Goal: Information Seeking & Learning: Learn about a topic

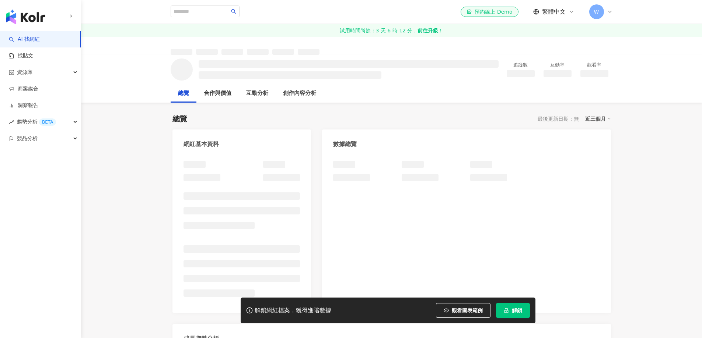
click at [512, 310] on span "解鎖" at bounding box center [517, 311] width 10 height 6
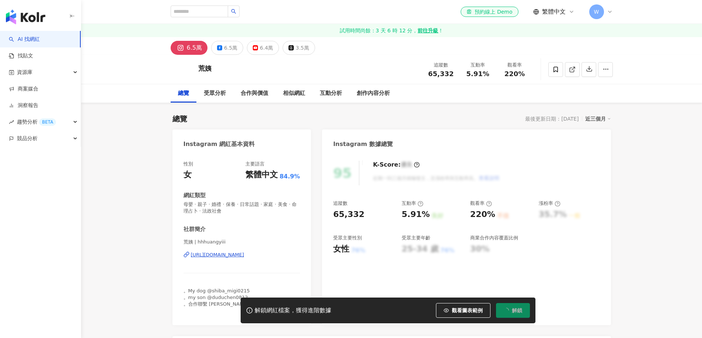
scroll to position [59, 0]
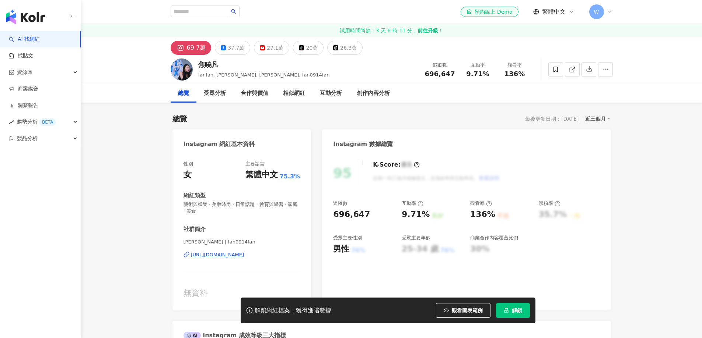
scroll to position [59, 0]
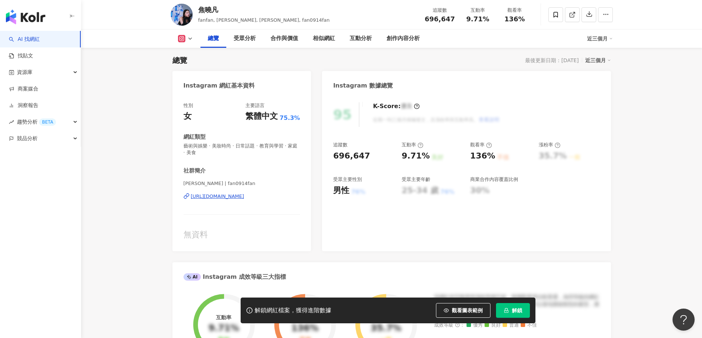
scroll to position [0, 0]
click at [525, 309] on button "解鎖" at bounding box center [513, 310] width 34 height 15
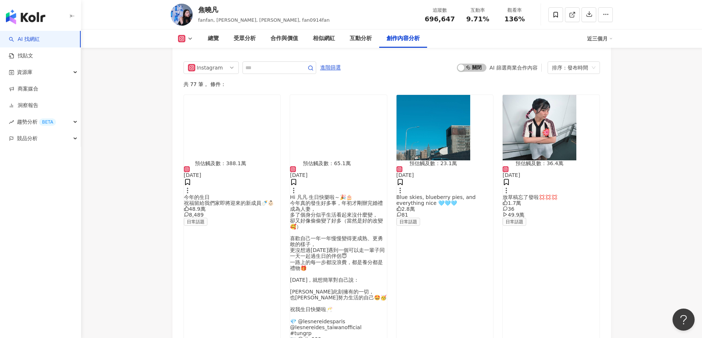
scroll to position [2279, 0]
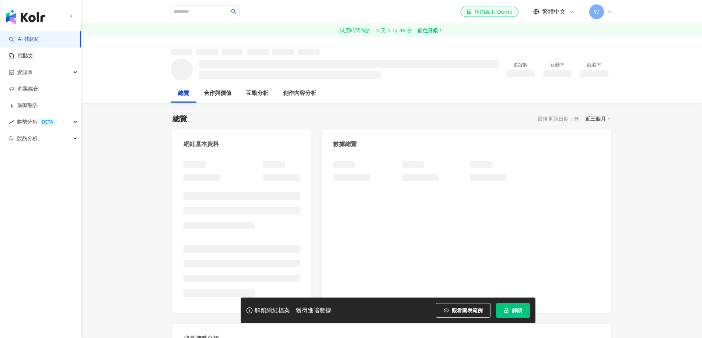
click at [503, 311] on button "解鎖" at bounding box center [513, 310] width 34 height 15
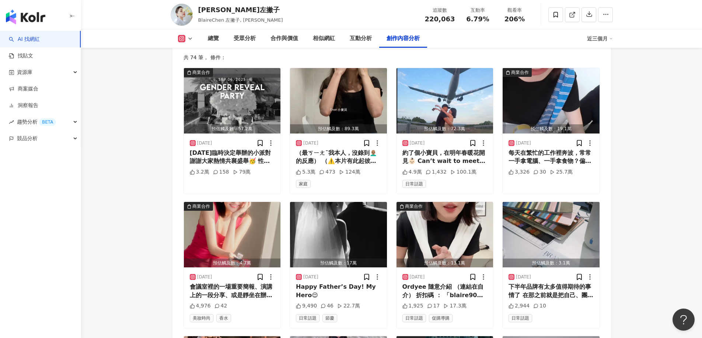
scroll to position [2321, 0]
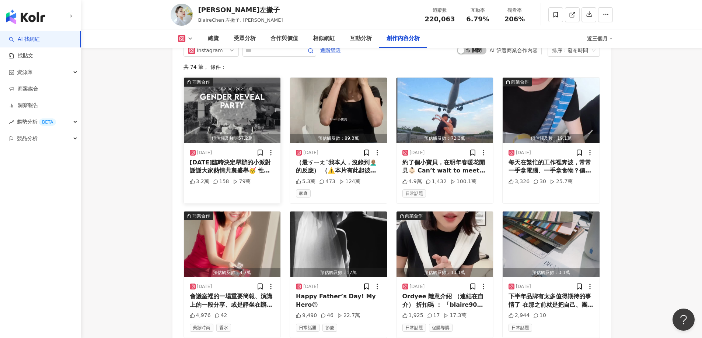
click at [222, 159] on div "[DATE]臨時決定舉辦的小派對 謝謝大家熱情共襄盛舉🥳 性別揭曉：我們用最特別的「空拍機」 👨🏽‍🦲親自飛上天空揭曉 場地是妹妹家超美😍 影片是 @mons…" at bounding box center [232, 167] width 85 height 17
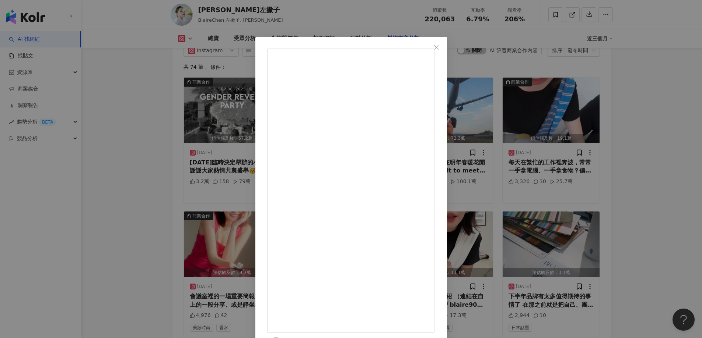
click at [639, 156] on div "[PERSON_NAME]左撇子 [DATE] [DATE]臨時決定舉辦的小派對 謝謝大家熱情共襄盛舉🥳 性別揭曉：我們用最特別的「空拍機」 👨🏽‍🦲親自飛上…" at bounding box center [351, 169] width 702 height 338
